Goal: Find specific page/section: Find specific page/section

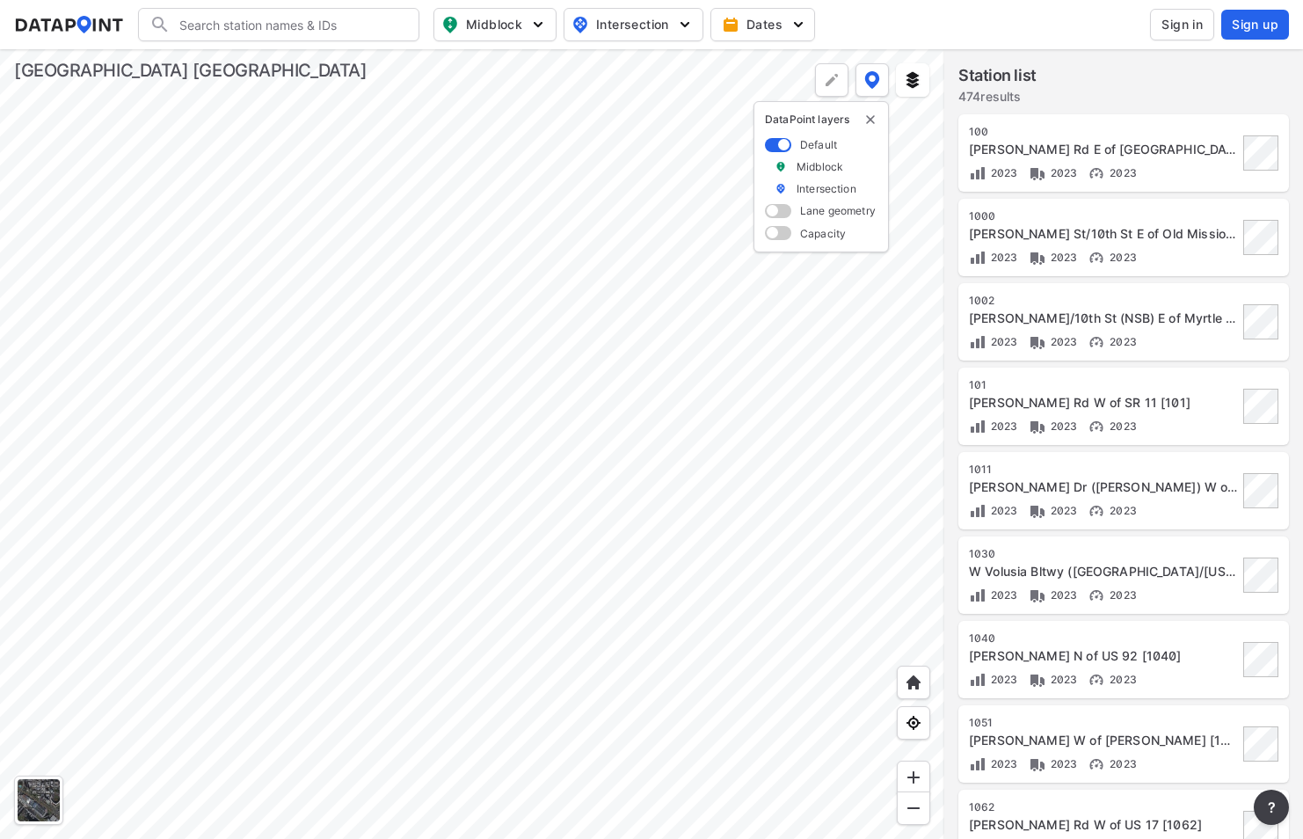
click at [620, 461] on div at bounding box center [472, 443] width 944 height 789
click at [150, 690] on div at bounding box center [472, 443] width 944 height 789
click at [664, 324] on div at bounding box center [472, 443] width 944 height 789
click at [385, 539] on div at bounding box center [472, 443] width 944 height 789
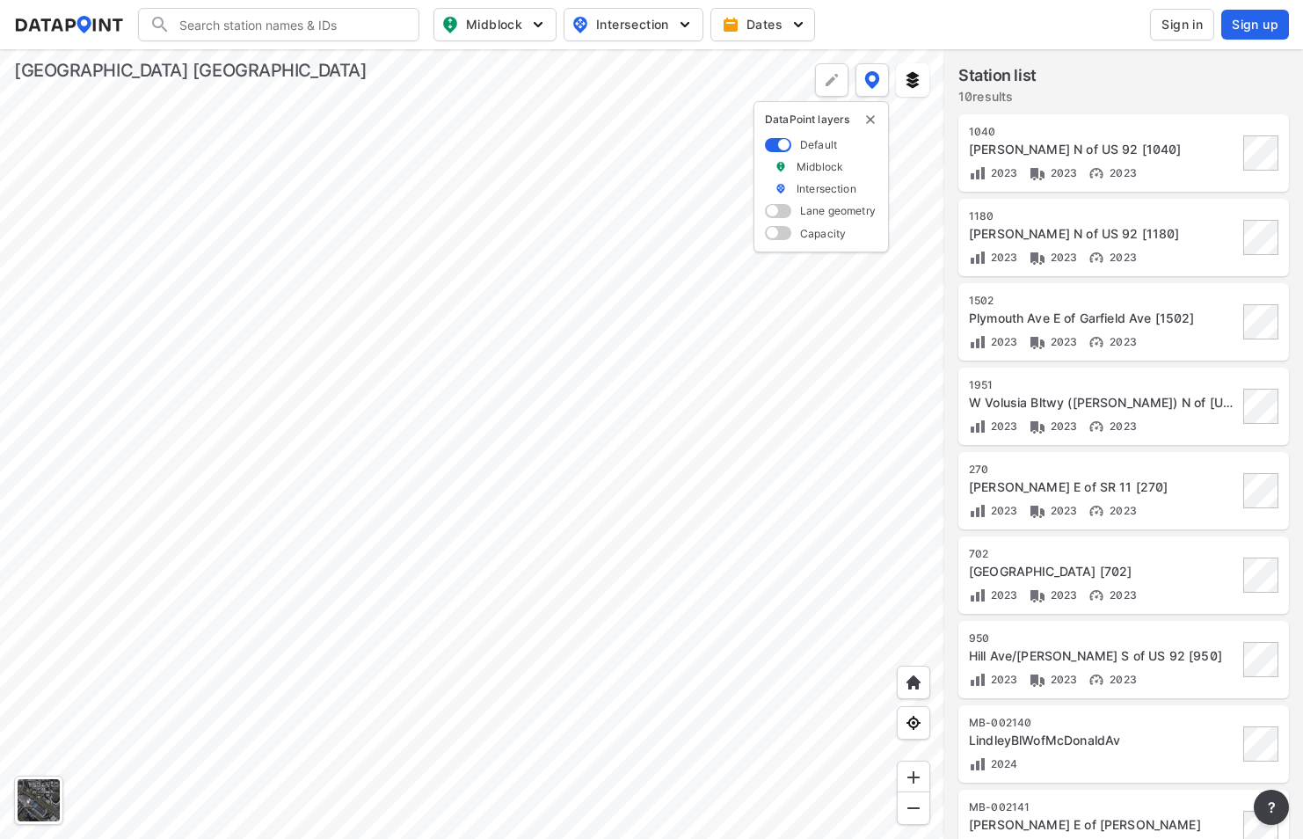
click at [416, 610] on div at bounding box center [472, 443] width 944 height 789
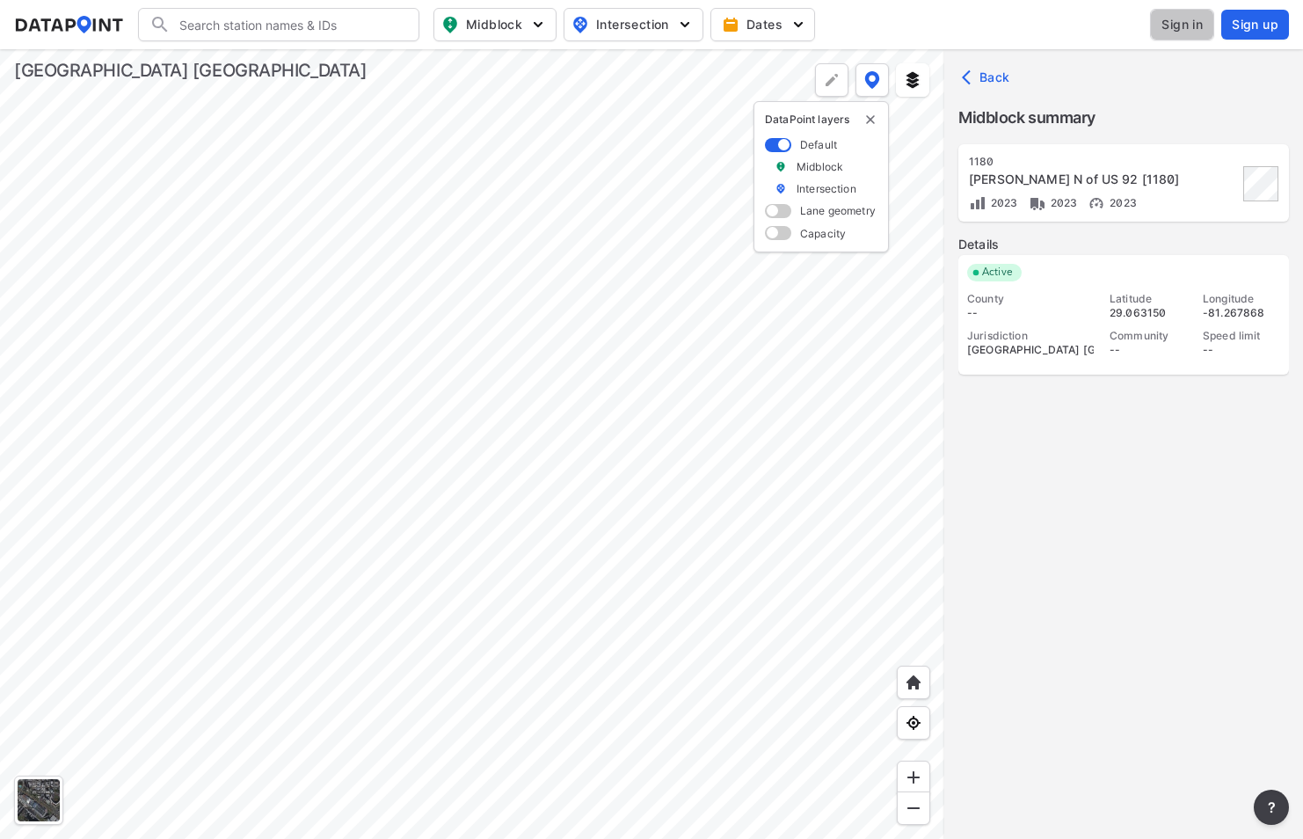
click at [1203, 32] on span "Sign in" at bounding box center [1181, 25] width 41 height 18
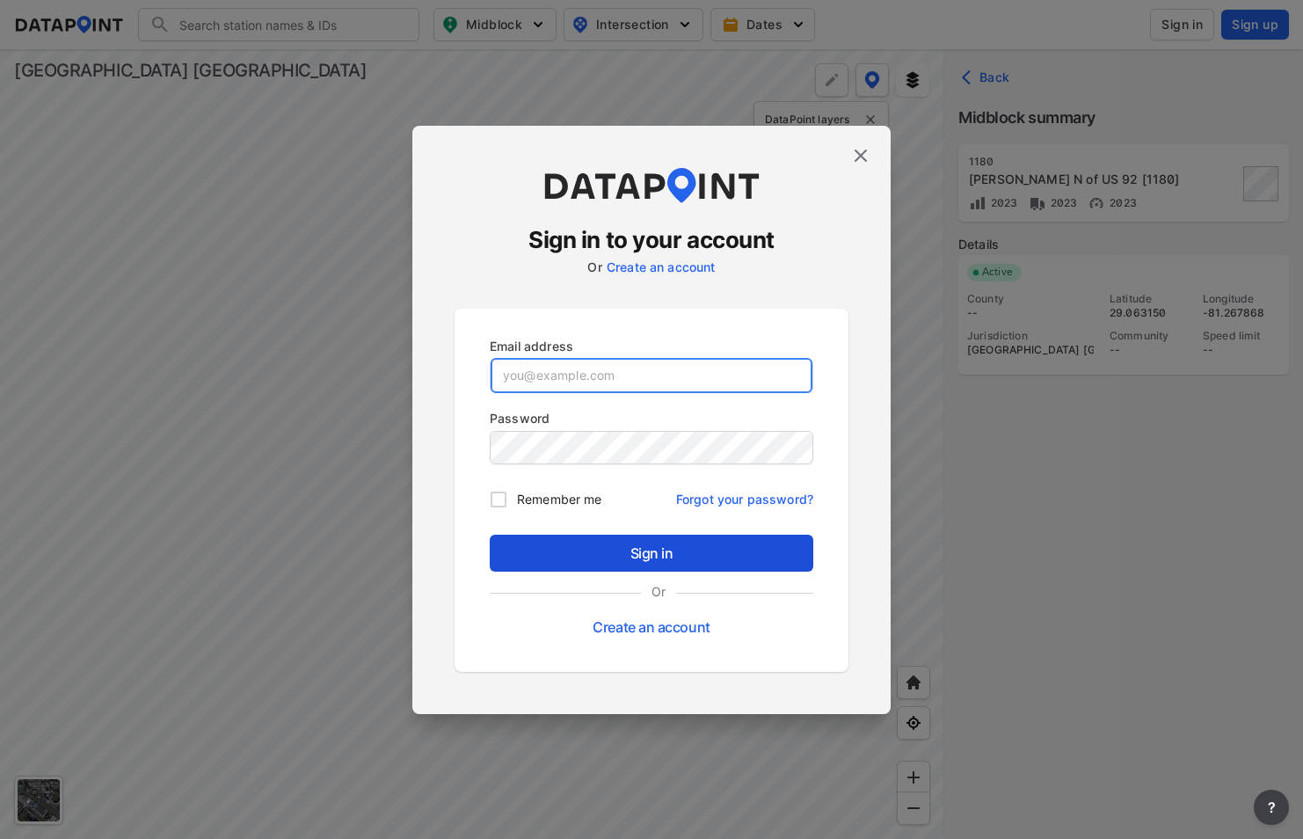
type input "[EMAIL_ADDRESS][DOMAIN_NAME]"
click at [585, 554] on span "Sign in" at bounding box center [651, 552] width 295 height 21
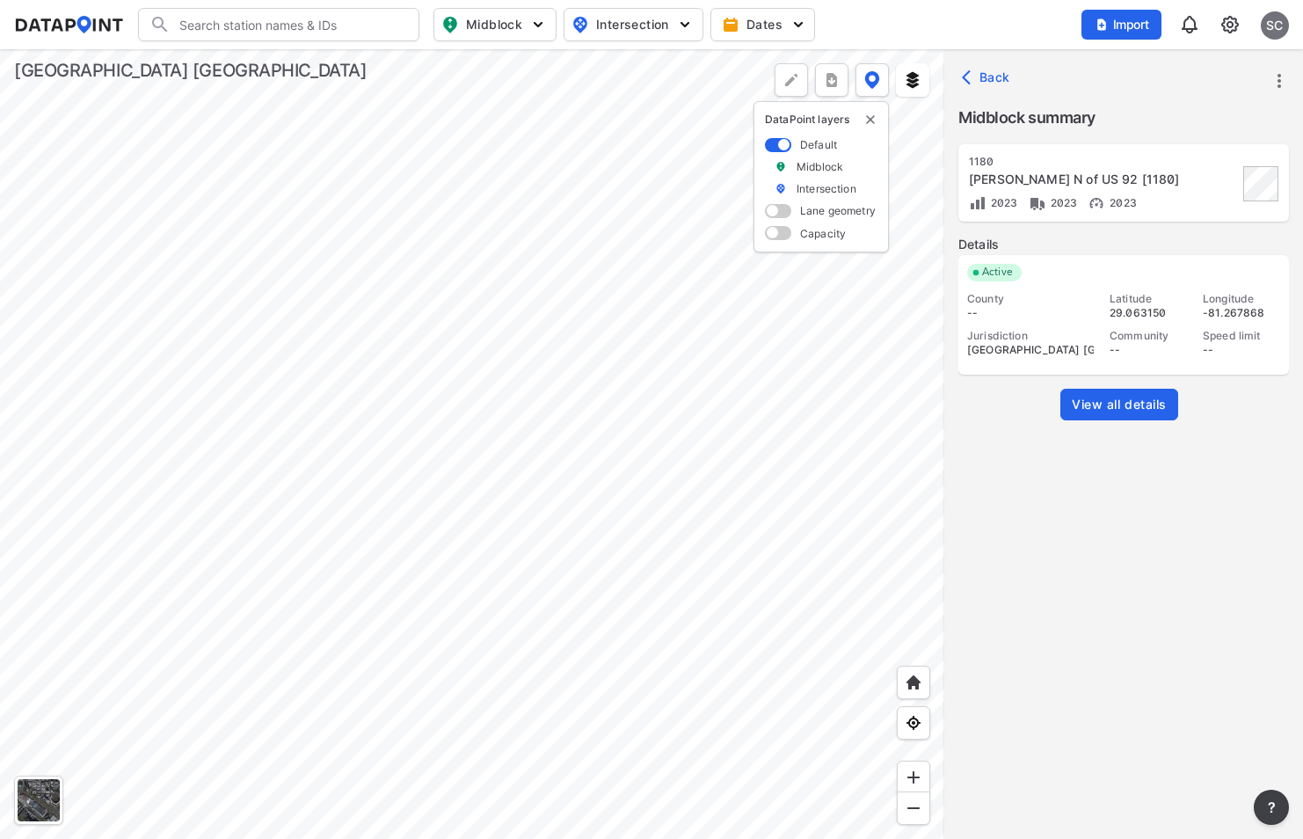
click at [499, 419] on div at bounding box center [472, 443] width 944 height 789
click at [329, 583] on div at bounding box center [472, 443] width 944 height 789
click at [1123, 407] on span "View all details" at bounding box center [1119, 405] width 95 height 18
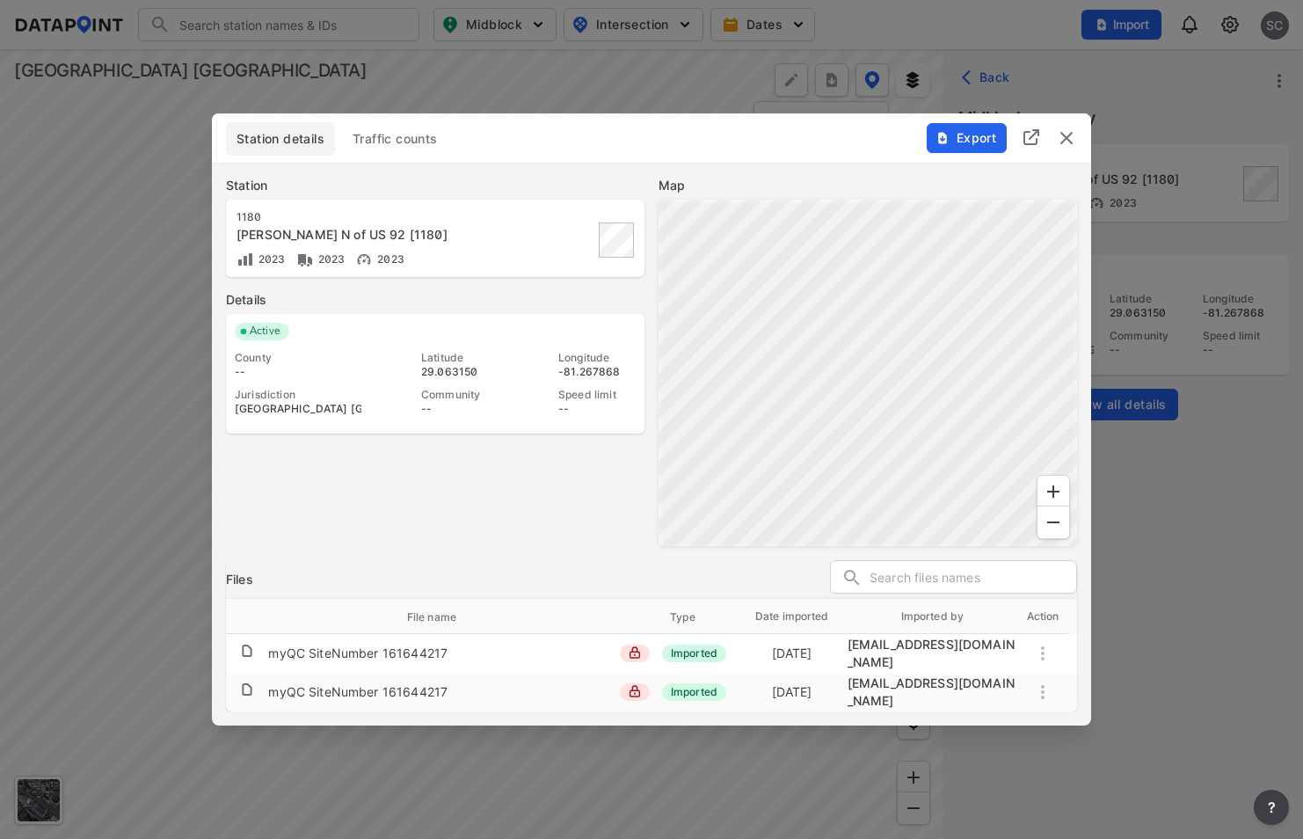
click at [382, 148] on span "Traffic counts" at bounding box center [395, 139] width 85 height 18
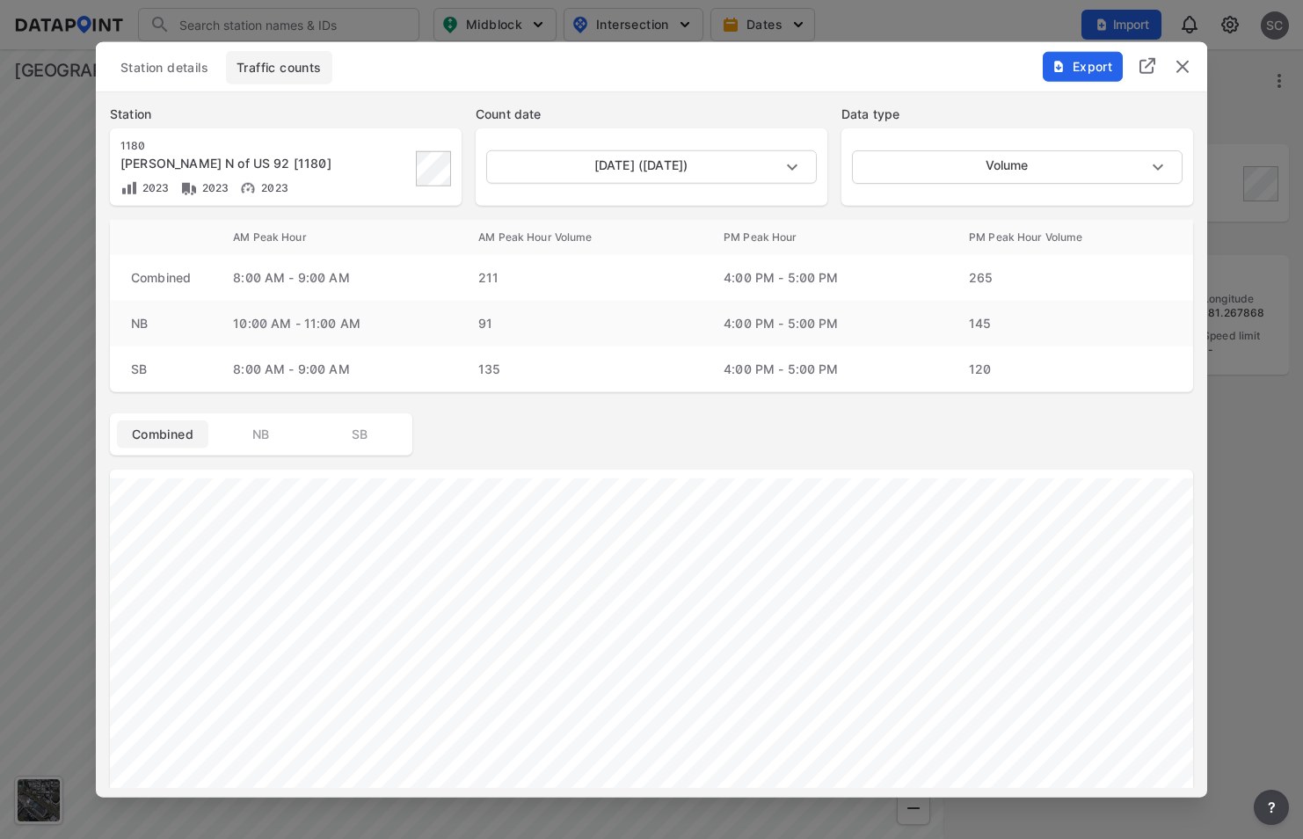
click at [1178, 64] on img "delete" at bounding box center [1182, 66] width 21 height 21
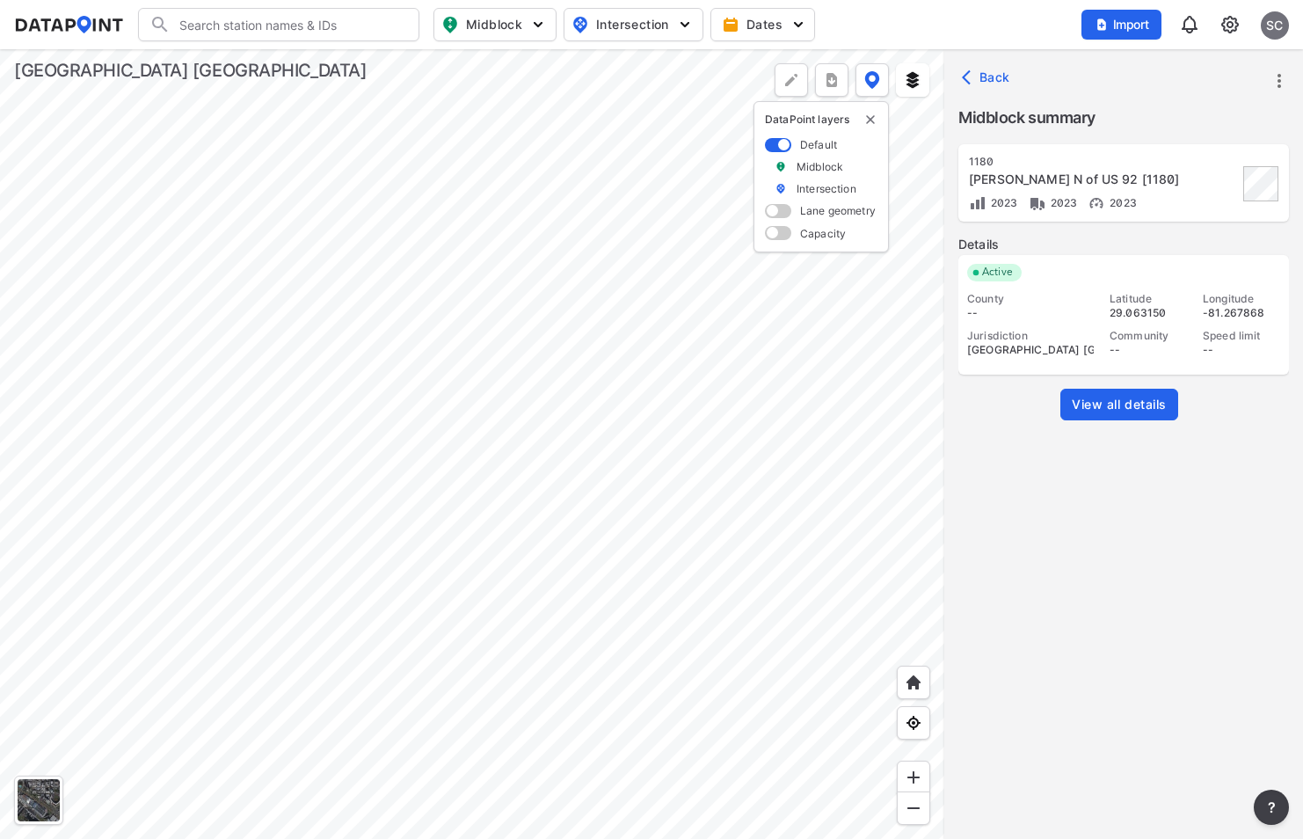
click at [559, 450] on div at bounding box center [472, 443] width 944 height 789
click at [30, 802] on div at bounding box center [39, 800] width 42 height 42
